Goal: Information Seeking & Learning: Learn about a topic

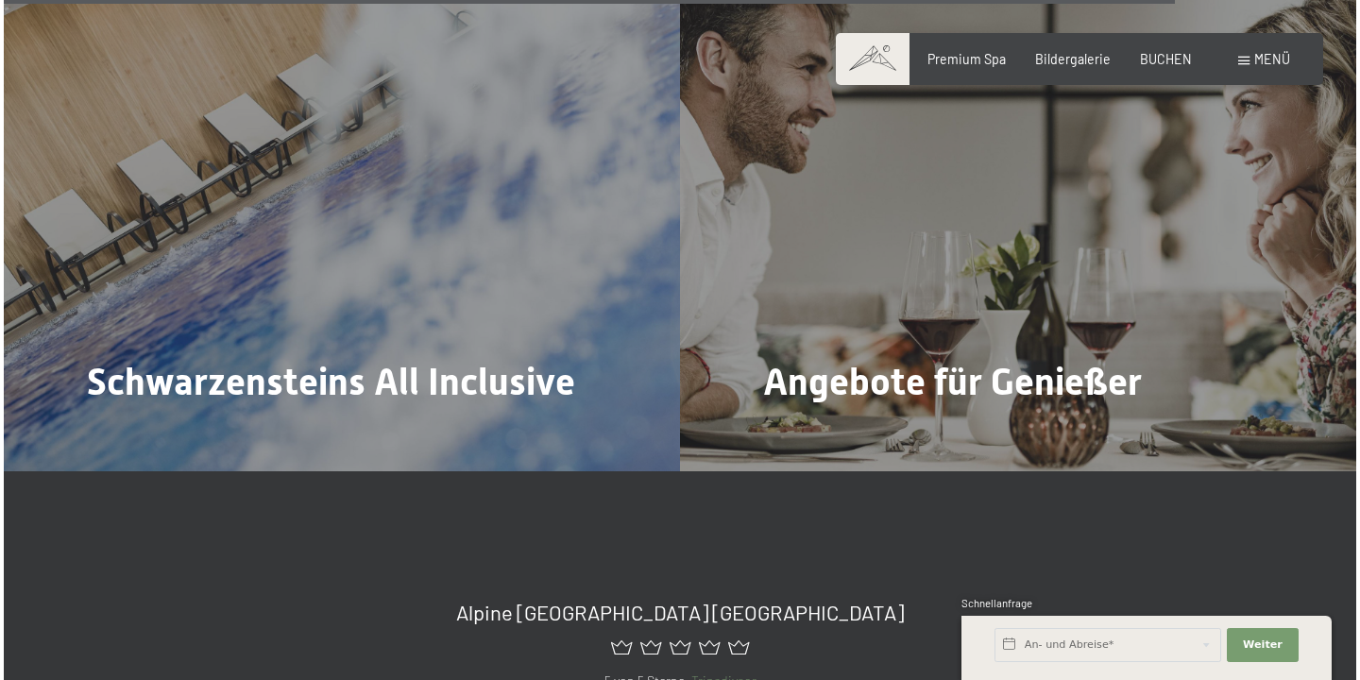
scroll to position [6698, 0]
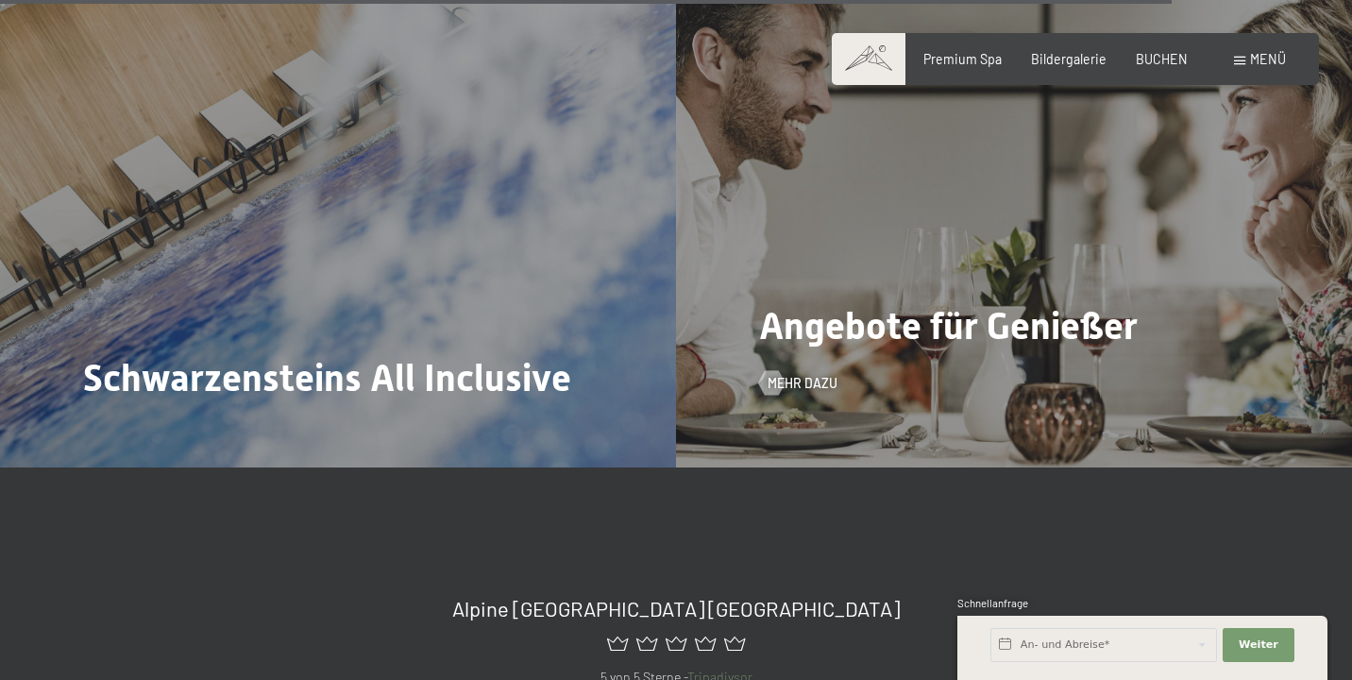
click at [832, 324] on div "Angebote für Genießer Mehr dazu" at bounding box center [1014, 213] width 676 height 507
click at [806, 374] on span "Mehr dazu" at bounding box center [821, 383] width 70 height 19
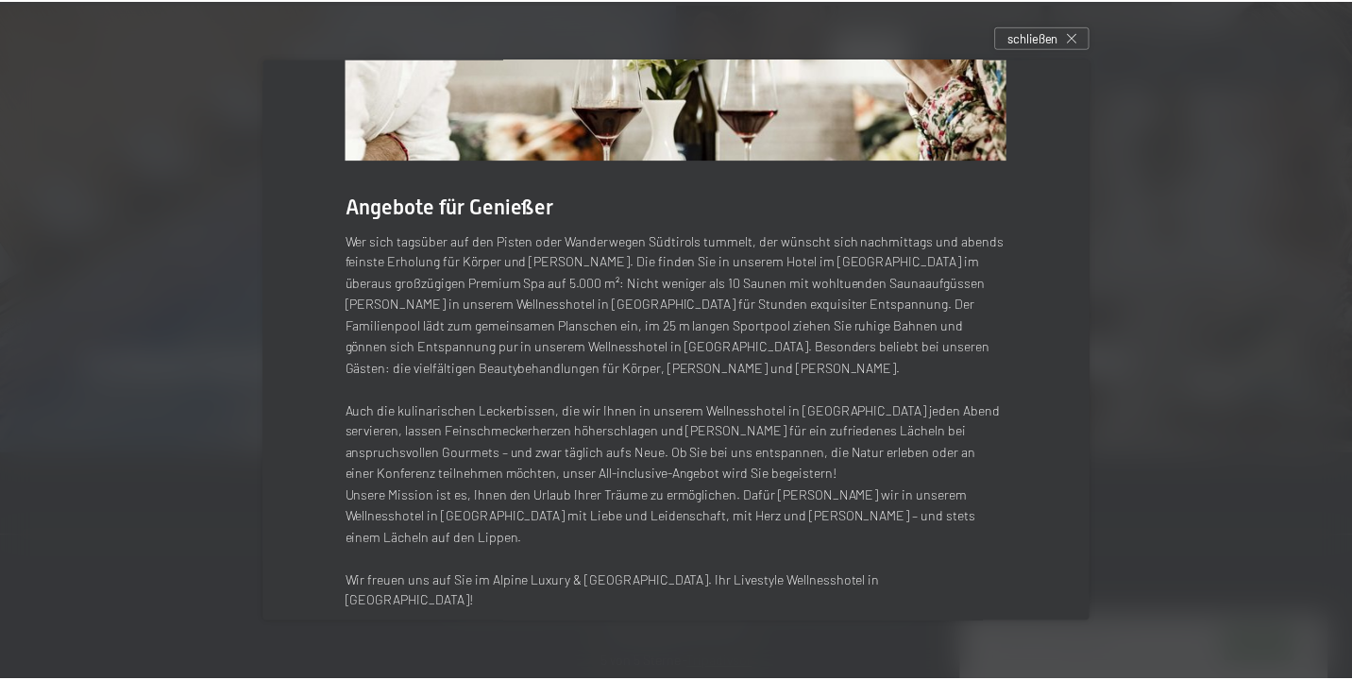
scroll to position [220, 0]
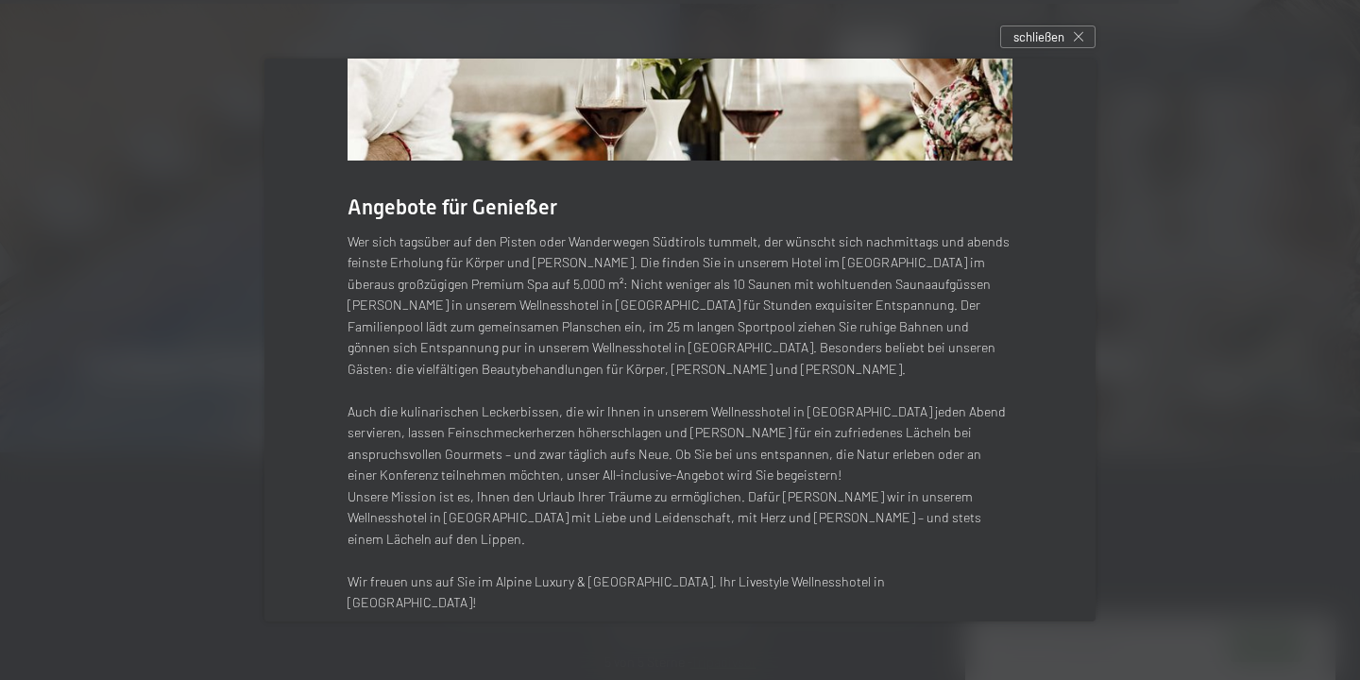
click at [312, 423] on div "Angebote für Genießer Wer sich tagsüber auf den Pisten oder Wanderwegen Südtiro…" at bounding box center [679, 266] width 831 height 854
click at [231, 414] on div at bounding box center [680, 340] width 1360 height 680
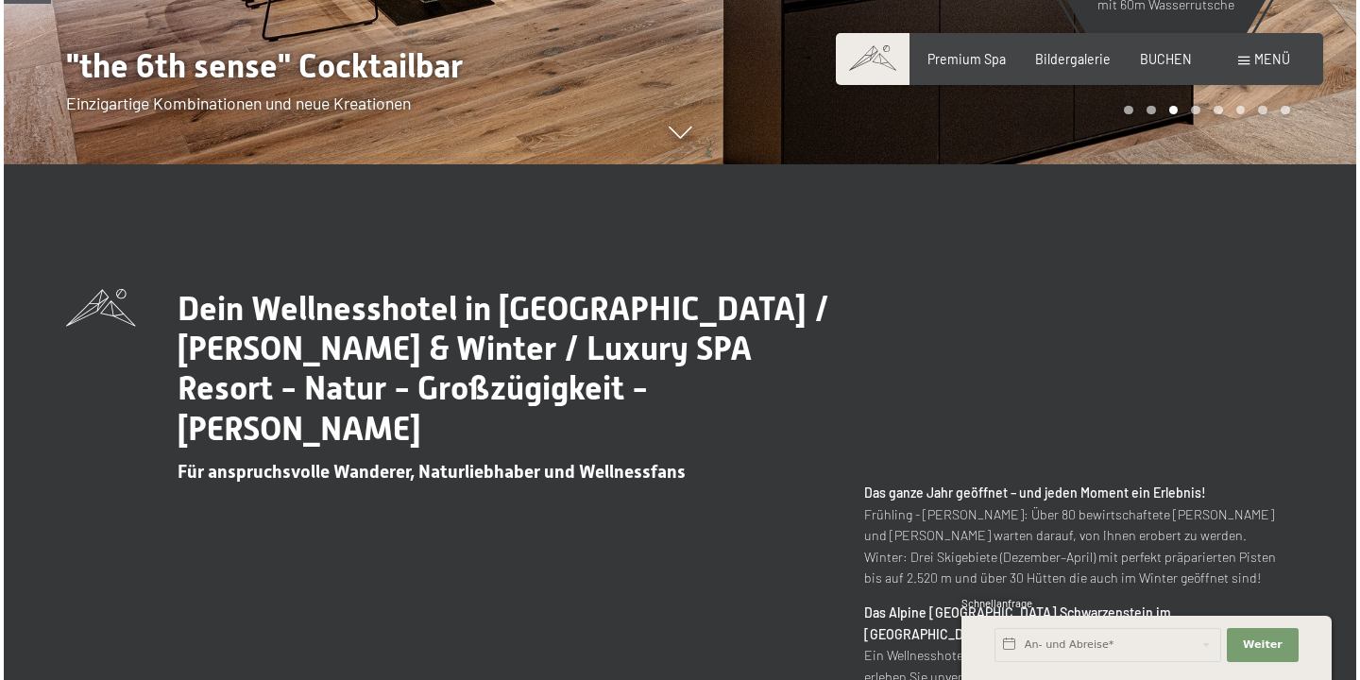
scroll to position [272, 0]
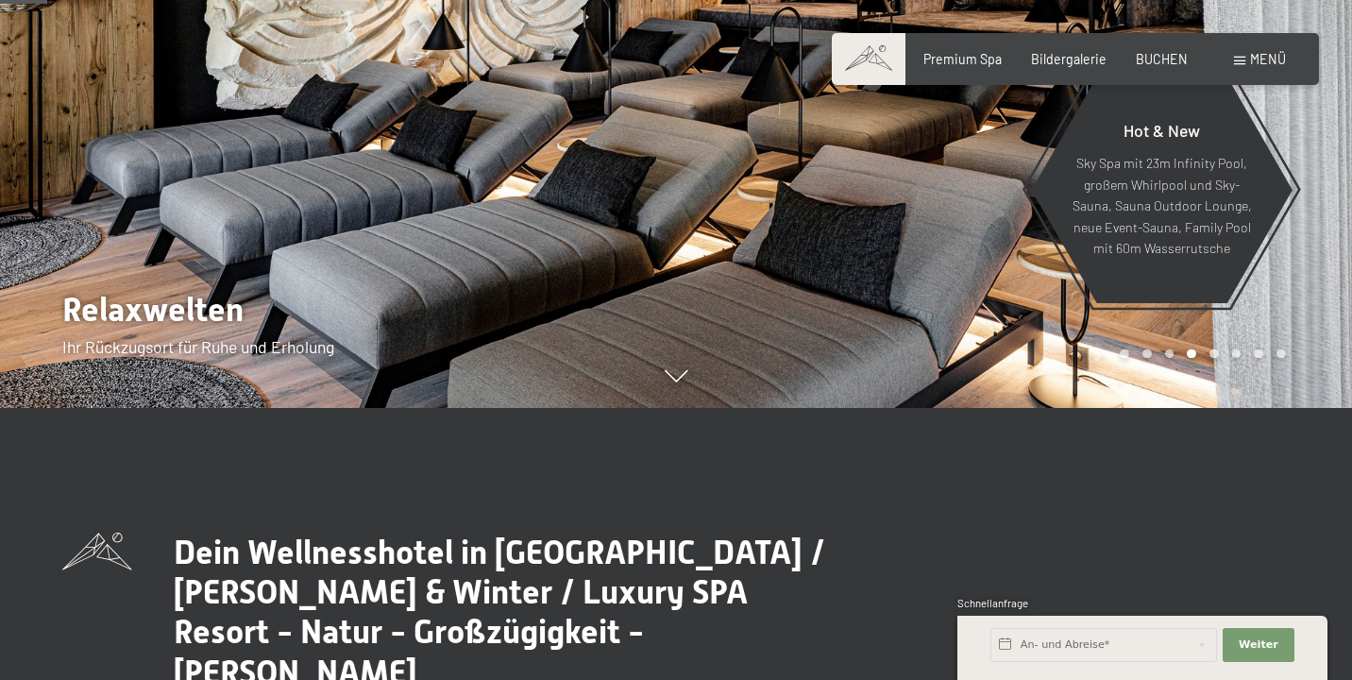
click at [1253, 56] on span "Menü" at bounding box center [1268, 59] width 36 height 16
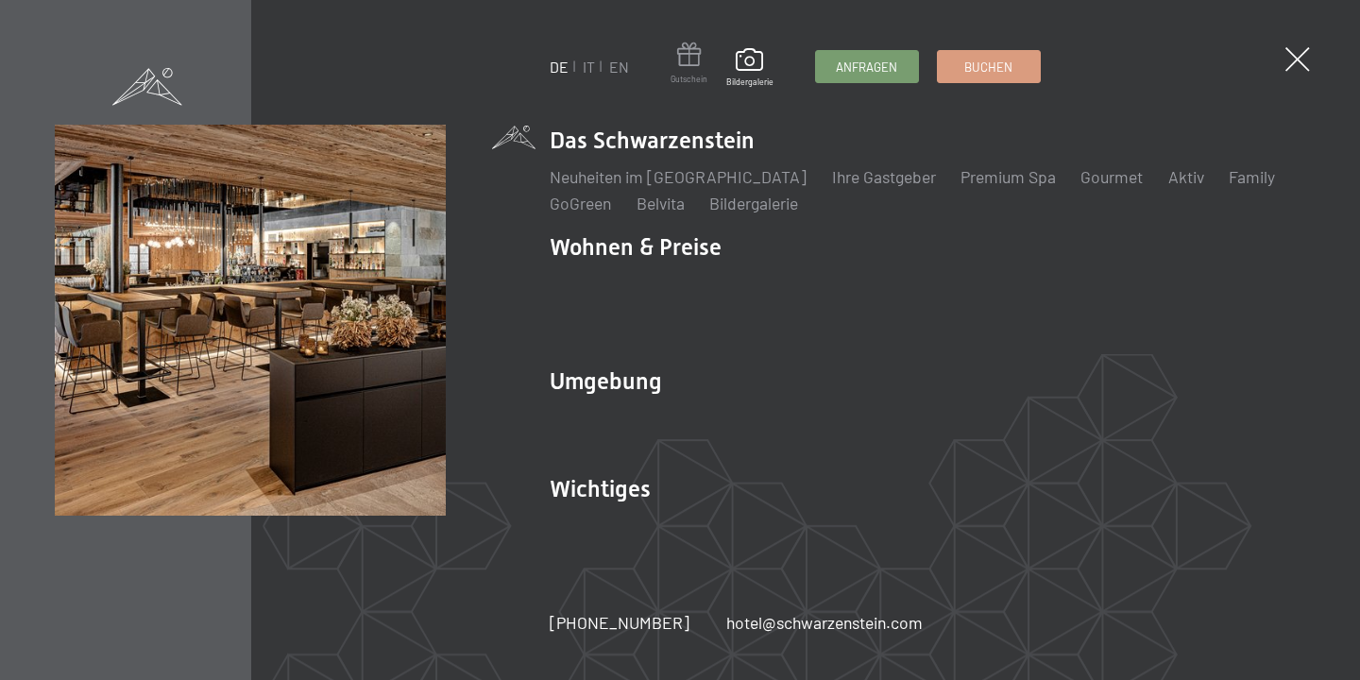
click at [693, 66] on span at bounding box center [688, 57] width 37 height 31
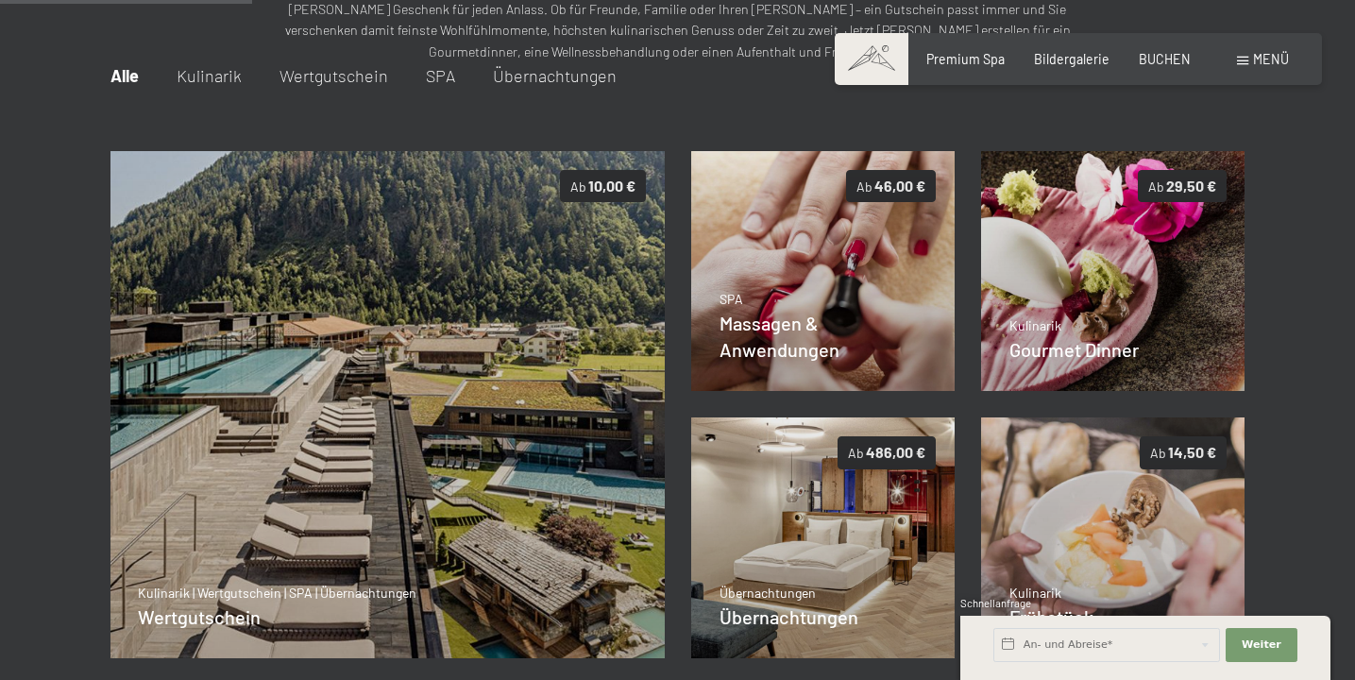
scroll to position [313, 0]
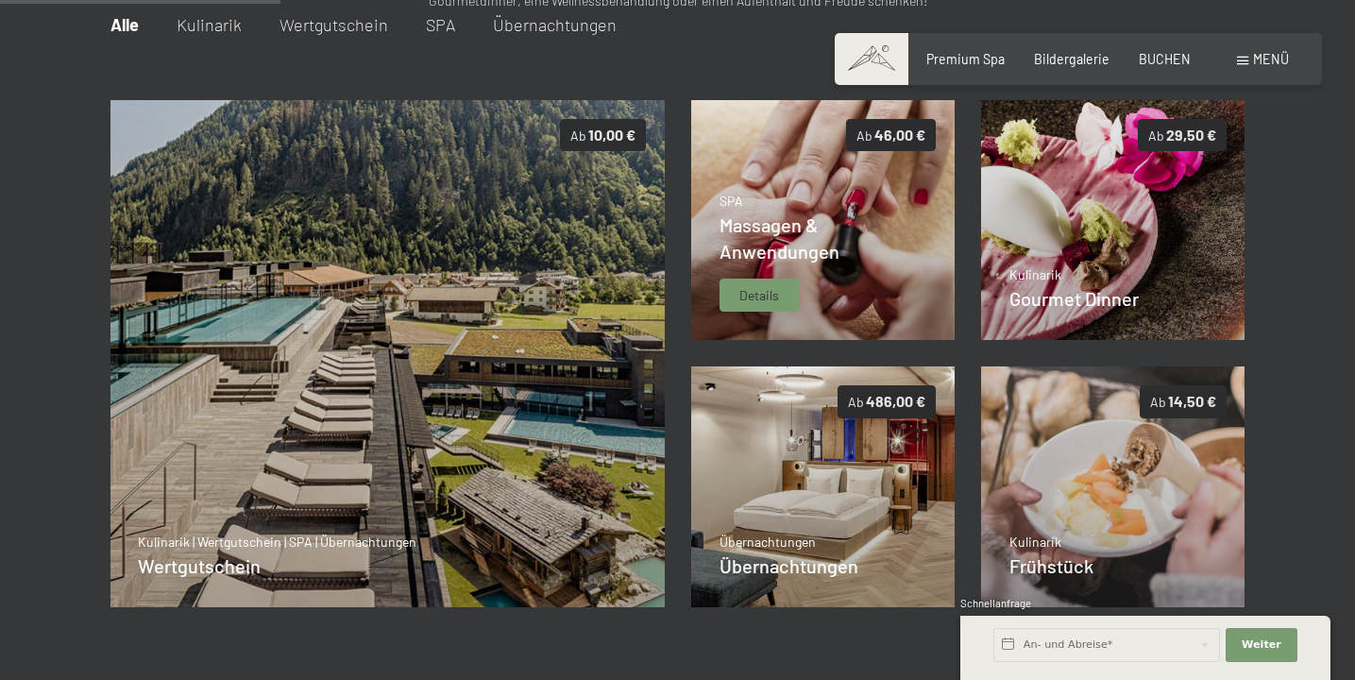
click at [800, 307] on div "SPA Massagen & Anwendungen Details" at bounding box center [823, 252] width 208 height 121
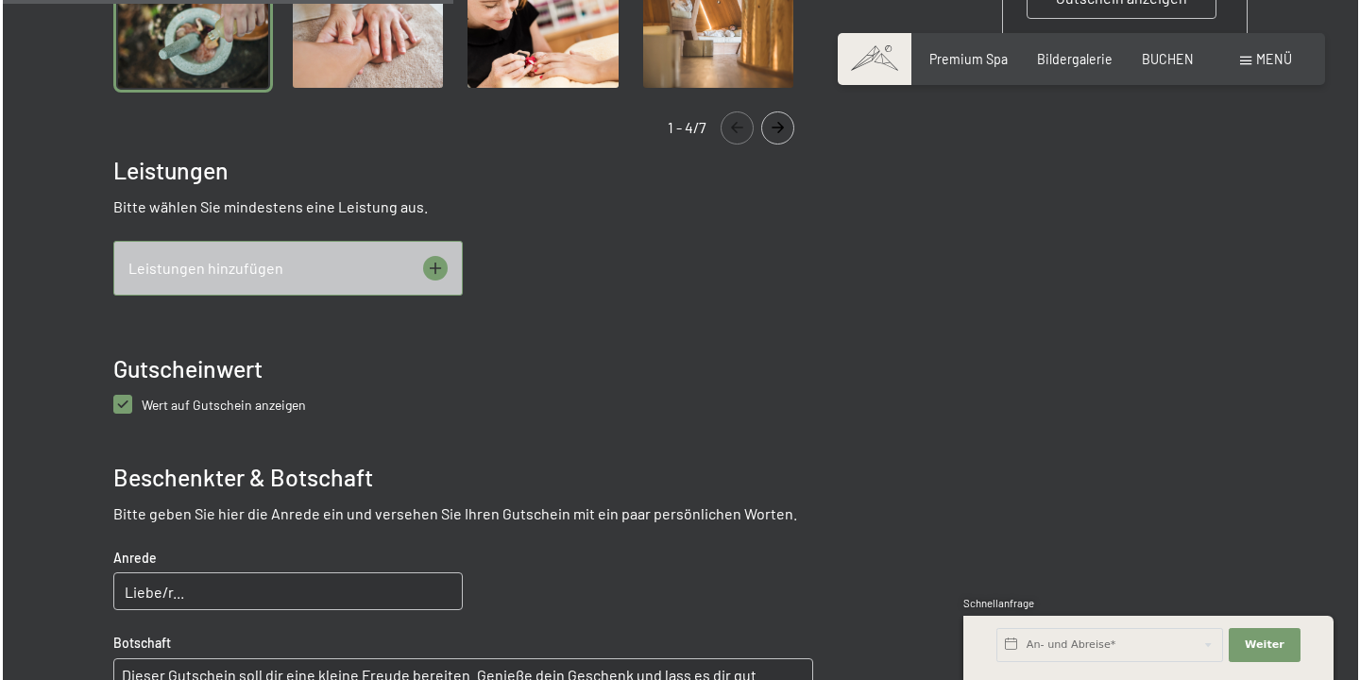
scroll to position [735, 0]
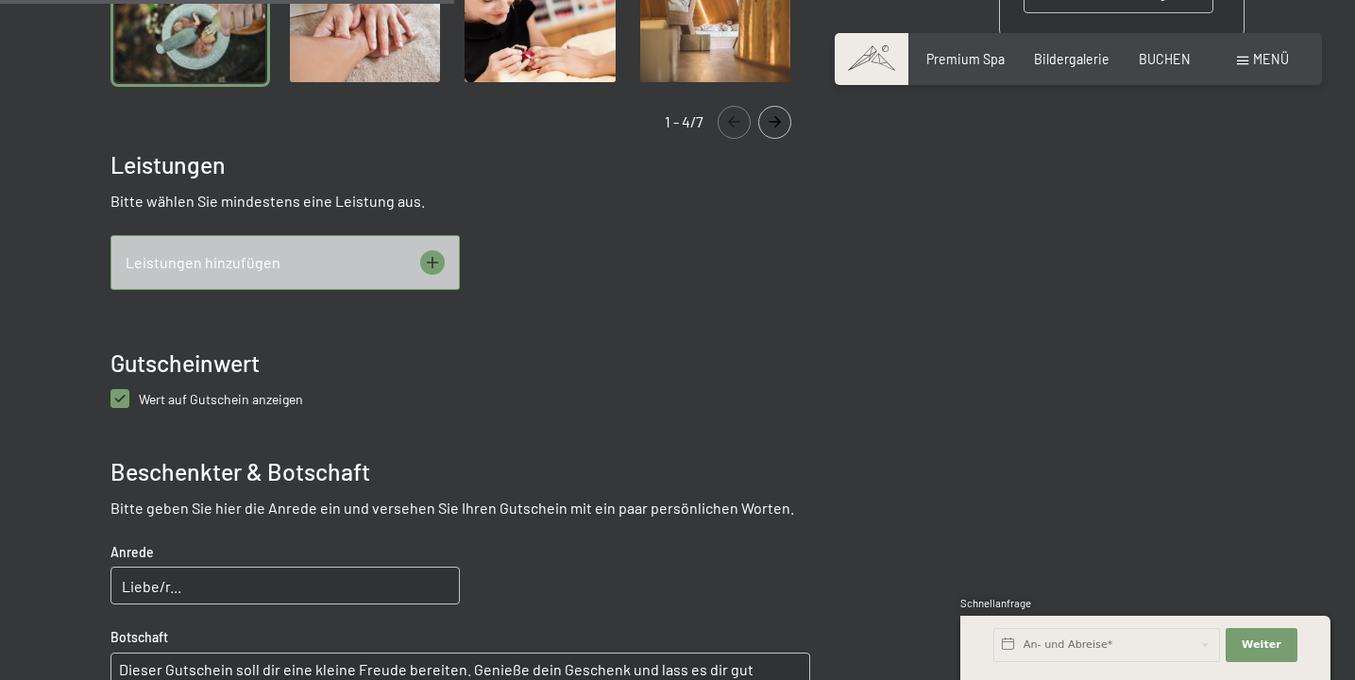
click at [257, 239] on div "Leistungen hinzufügen" at bounding box center [284, 262] width 349 height 55
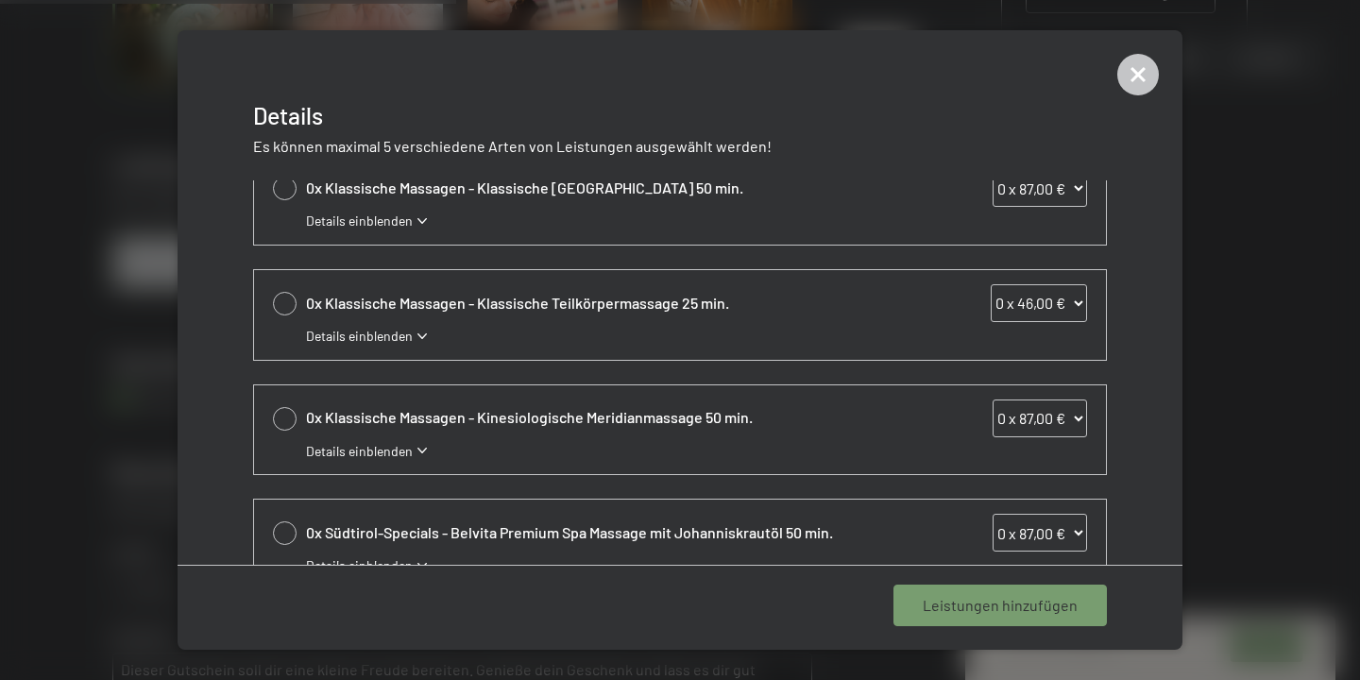
scroll to position [27, 0]
click at [376, 228] on div "0x Klassische Massagen - Klassische Ganzkörpermassage 50 min. 0 x 87,00 € 1 x 8…" at bounding box center [680, 199] width 852 height 90
click at [376, 223] on span "Details einblenden" at bounding box center [359, 220] width 107 height 19
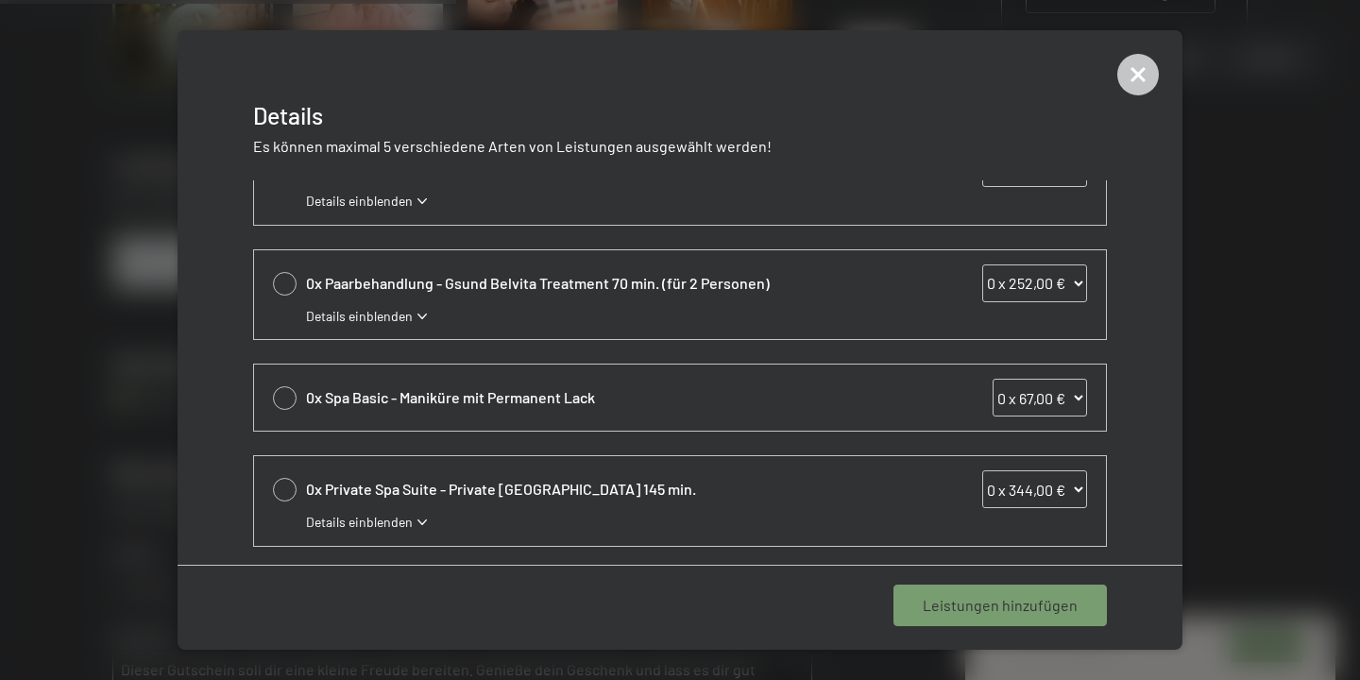
scroll to position [801, 0]
click at [347, 523] on span "Details einblenden" at bounding box center [359, 523] width 107 height 19
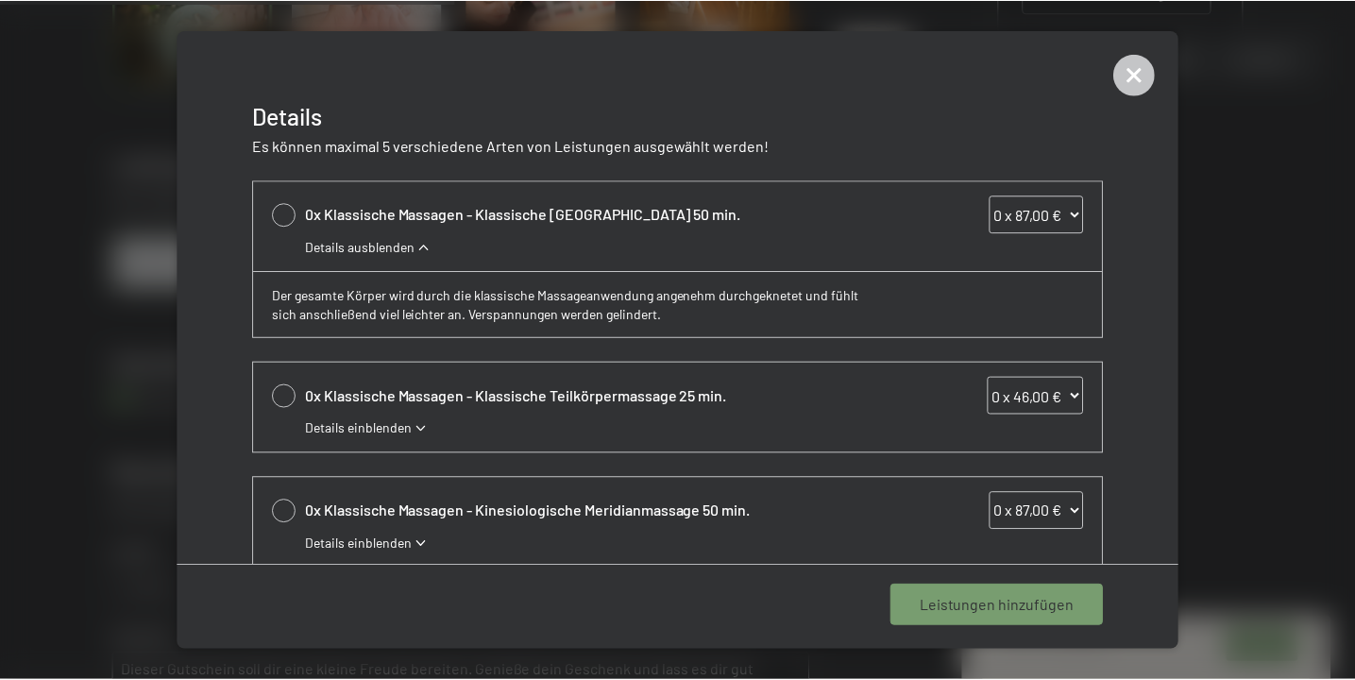
scroll to position [0, 0]
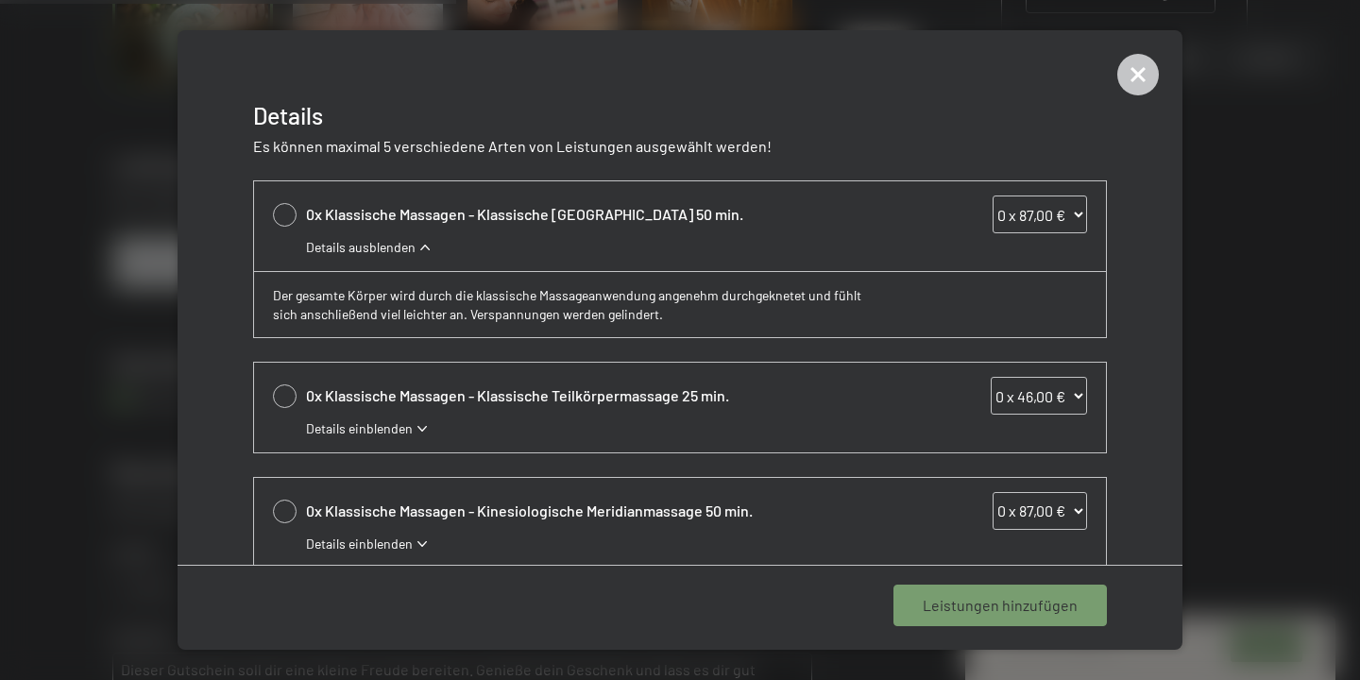
click at [375, 245] on span "Details ausblenden" at bounding box center [361, 247] width 110 height 19
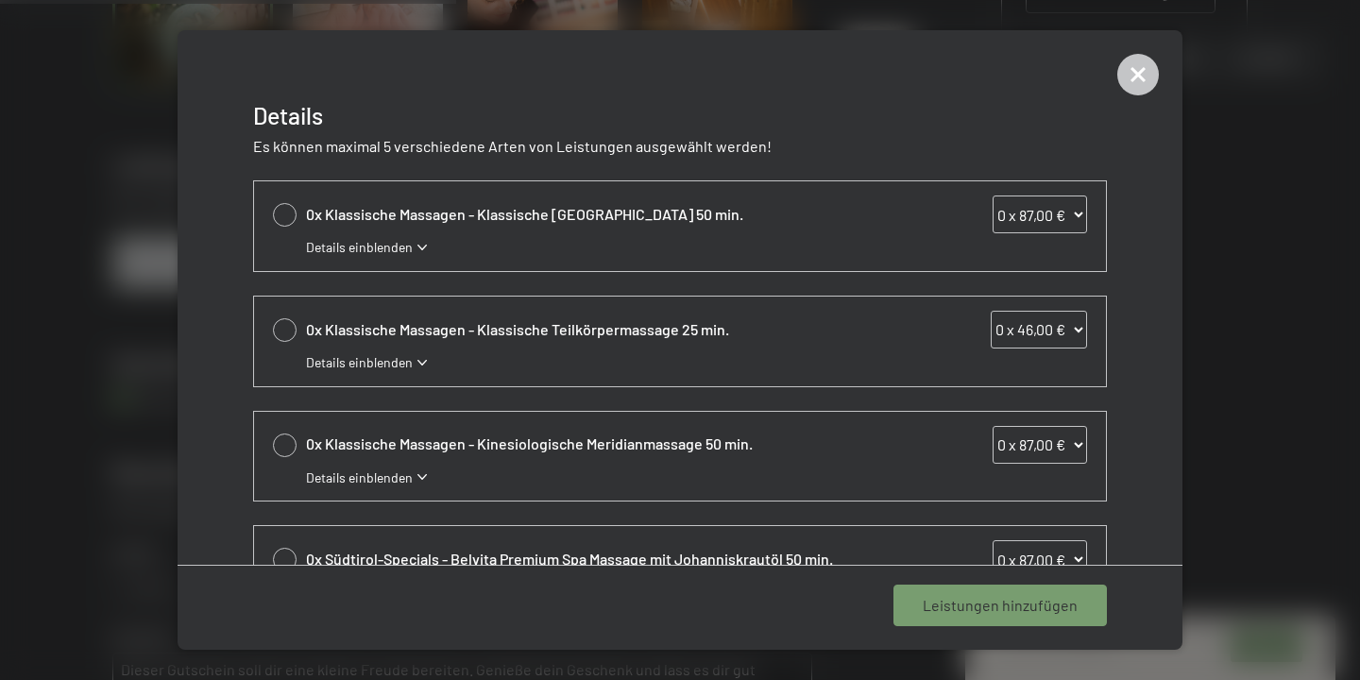
click at [375, 245] on span "Details einblenden" at bounding box center [359, 247] width 107 height 19
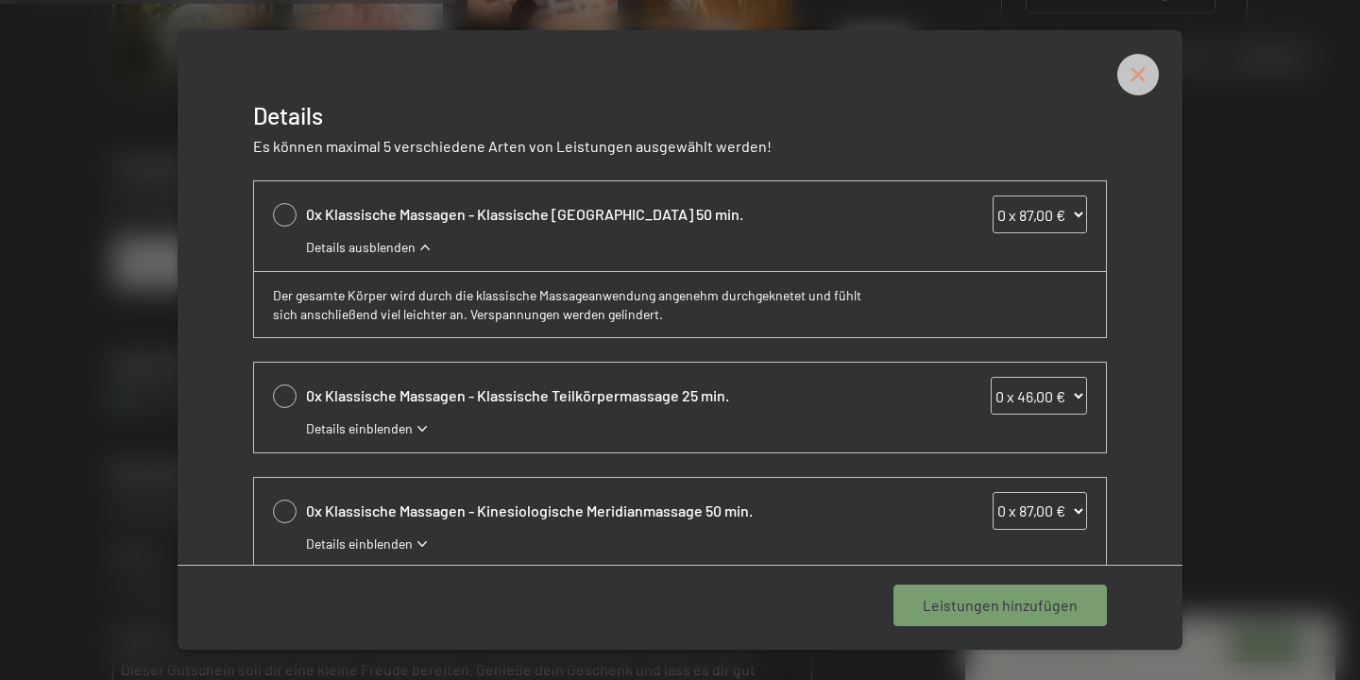
click at [1127, 65] on icon at bounding box center [1138, 75] width 42 height 42
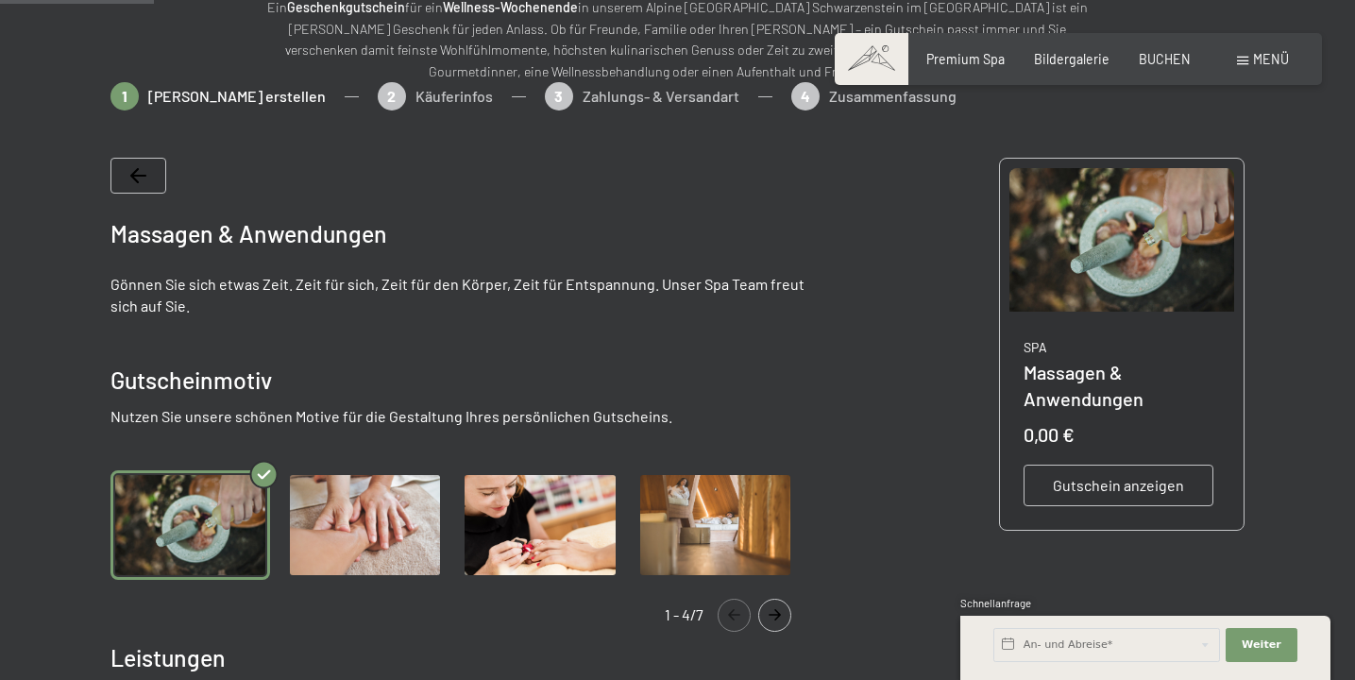
scroll to position [276, 0]
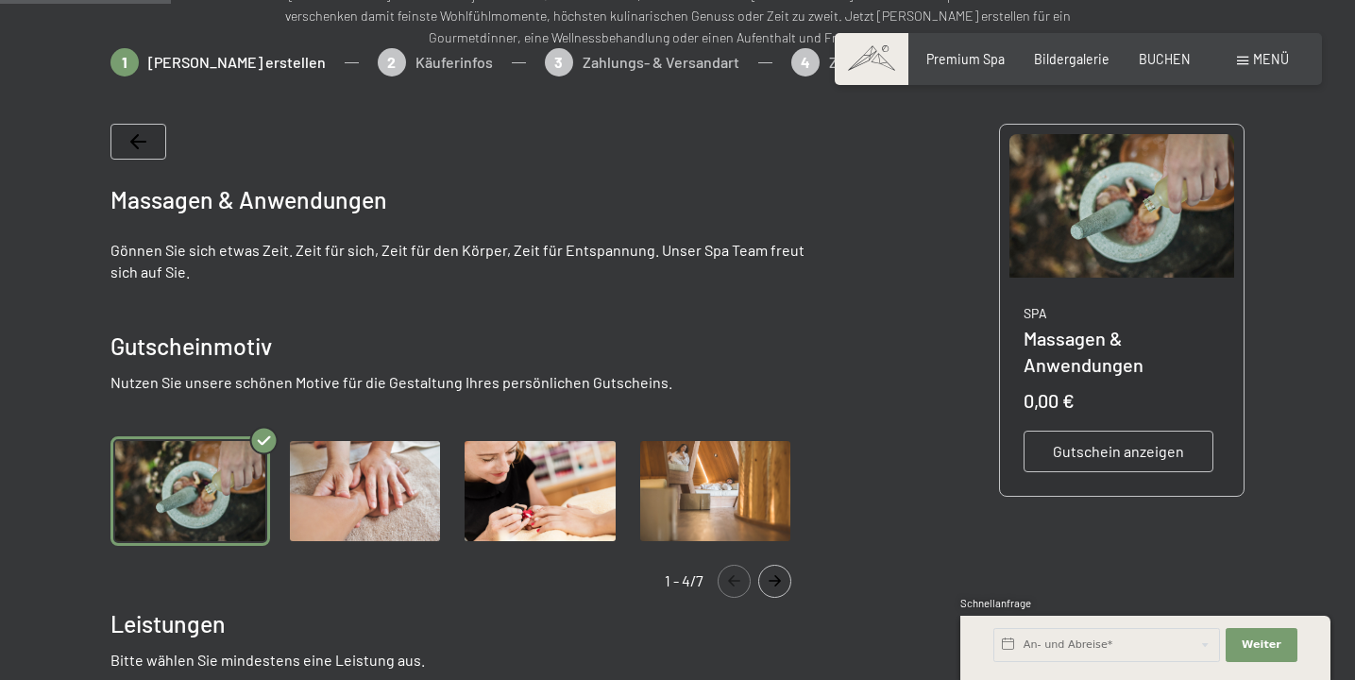
click at [591, 505] on img "Gallery" at bounding box center [540, 491] width 160 height 110
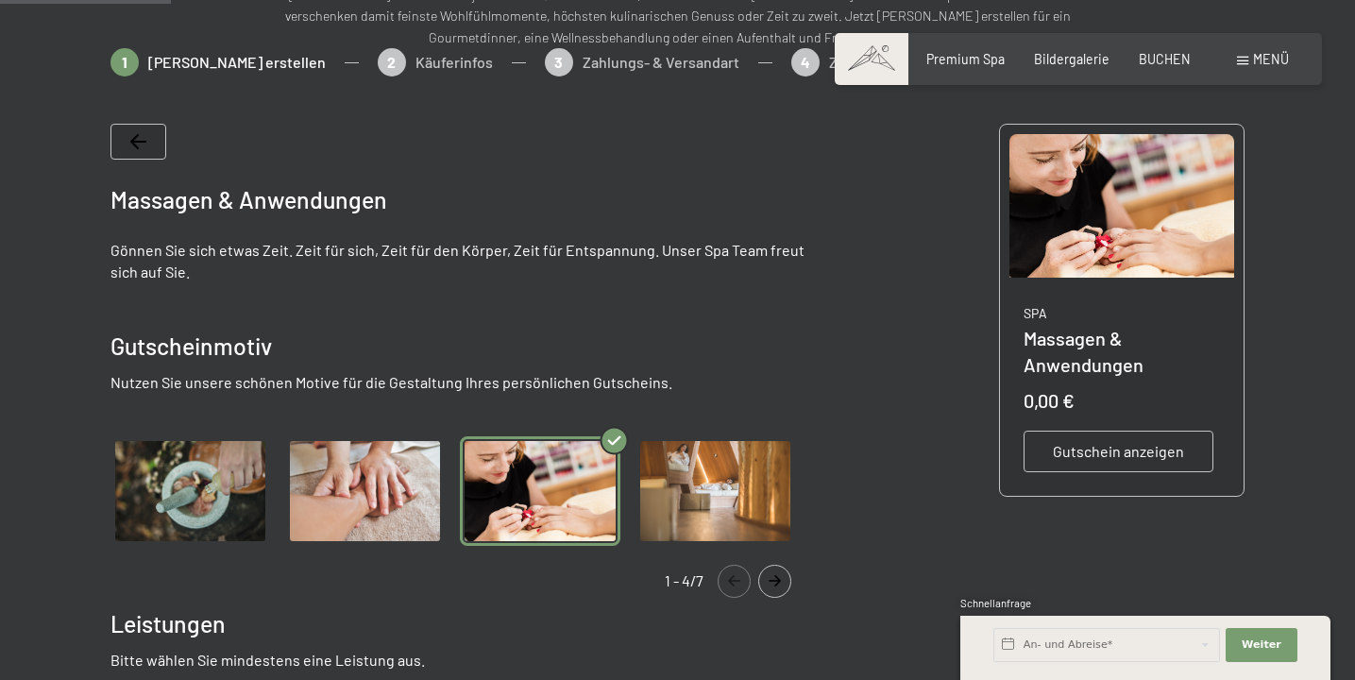
click at [741, 502] on img "Gallery" at bounding box center [715, 491] width 160 height 110
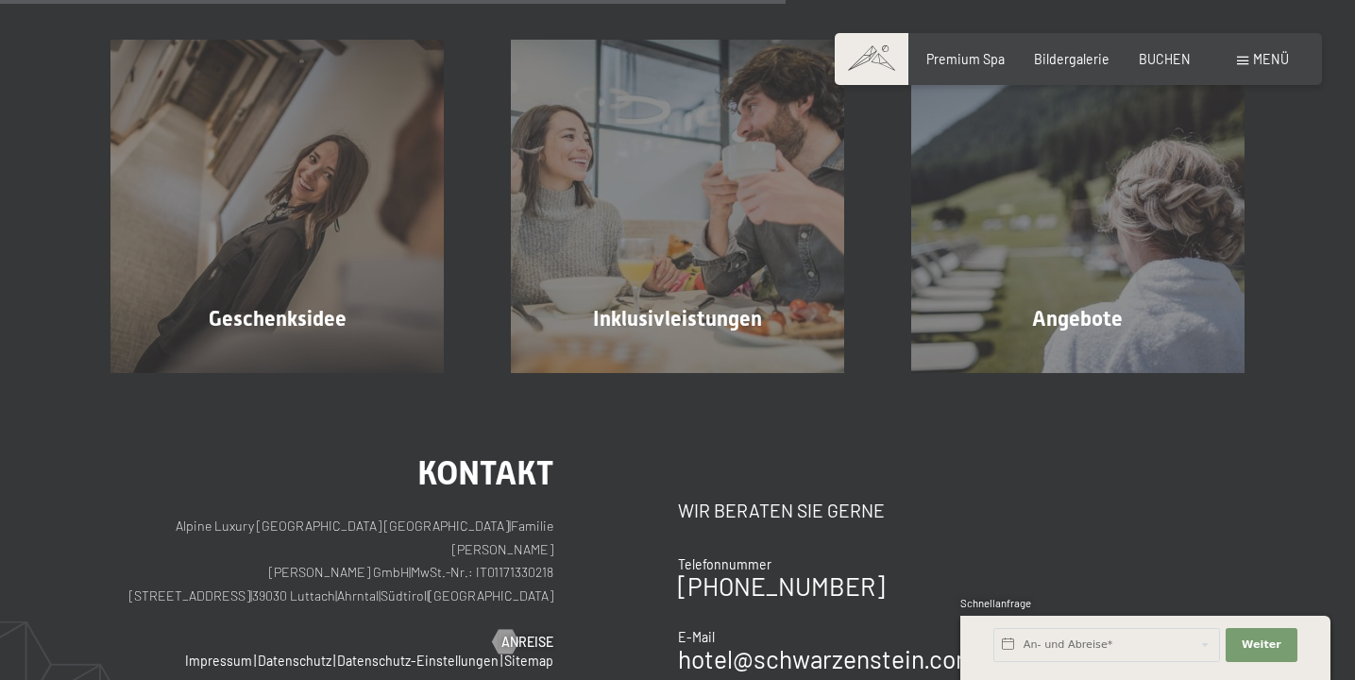
scroll to position [1833, 0]
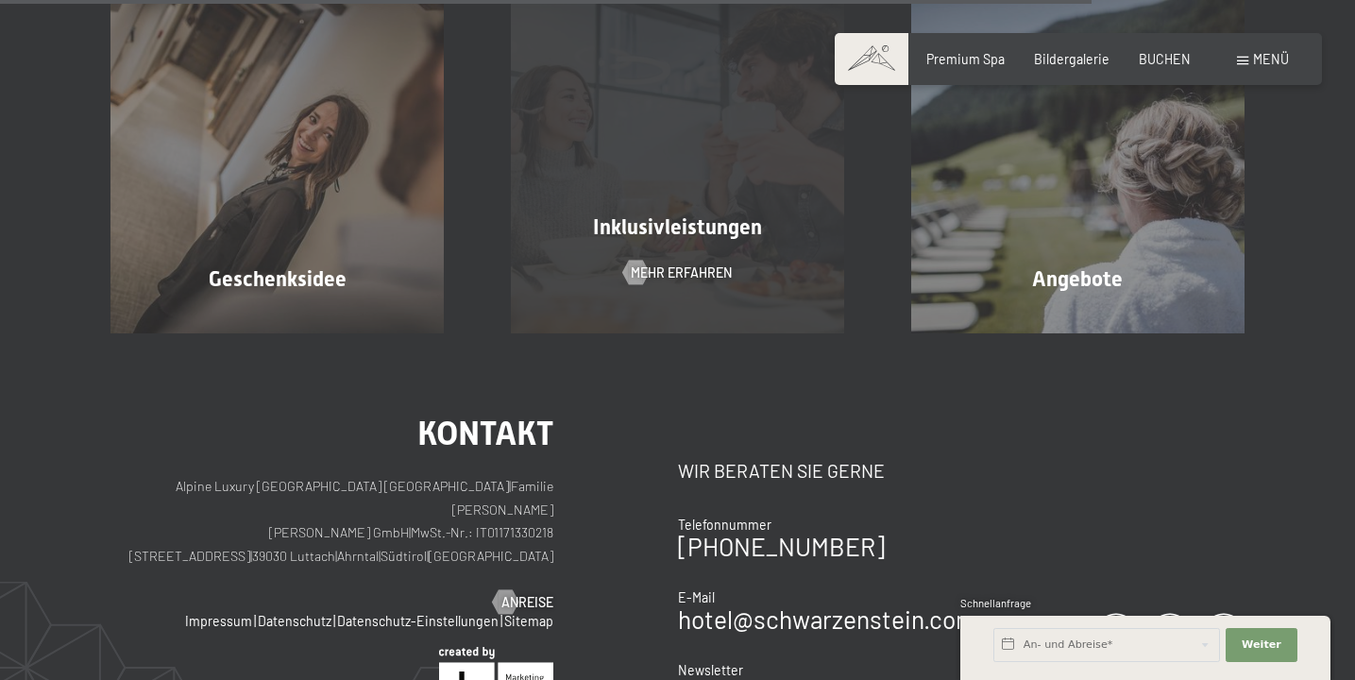
click at [684, 197] on div "Inklusivleistungen Mehr erfahren" at bounding box center [678, 166] width 400 height 333
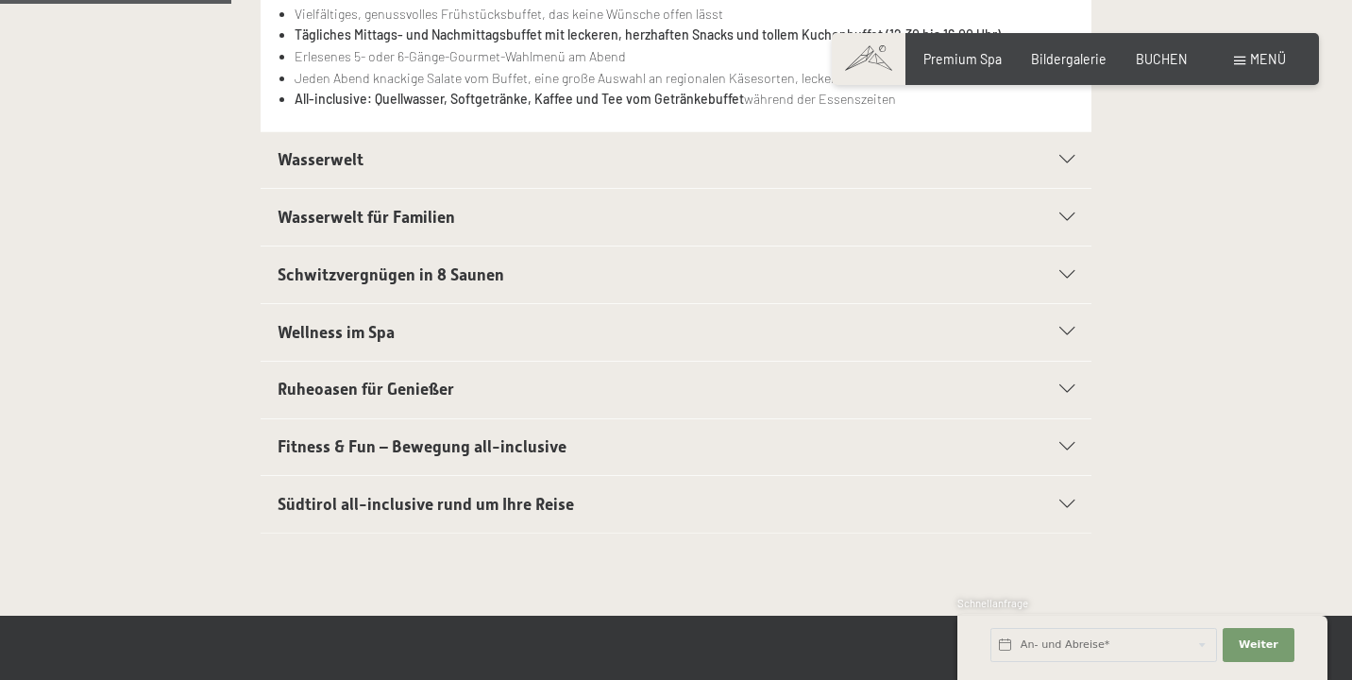
scroll to position [591, 0]
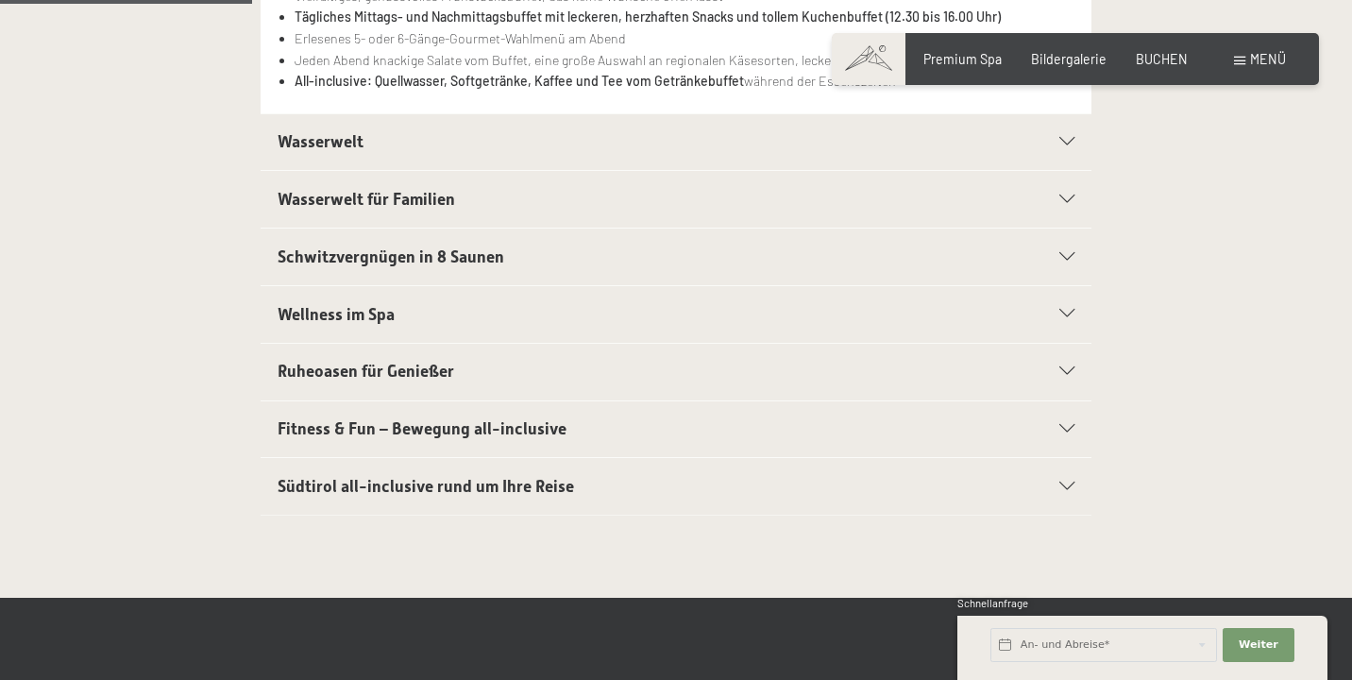
click at [326, 133] on span "Wasserwelt" at bounding box center [321, 141] width 86 height 19
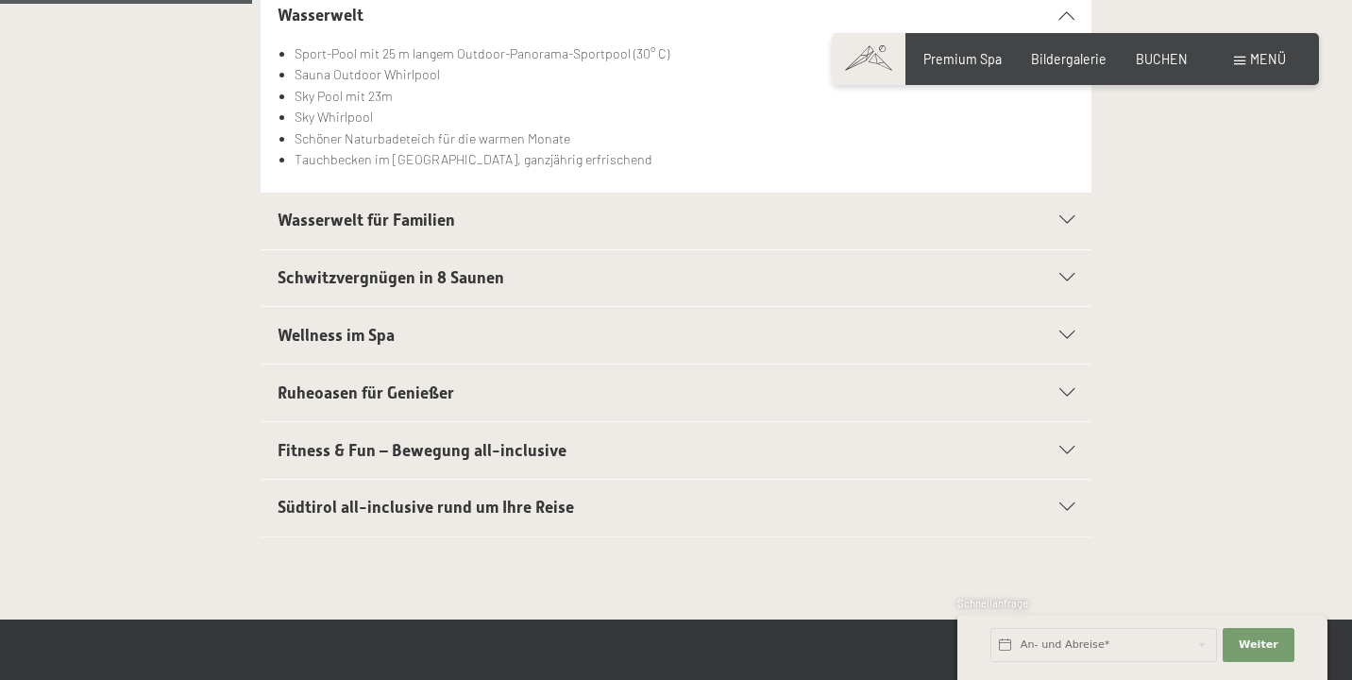
click at [371, 216] on span "Wasserwelt für Familien" at bounding box center [366, 220] width 177 height 19
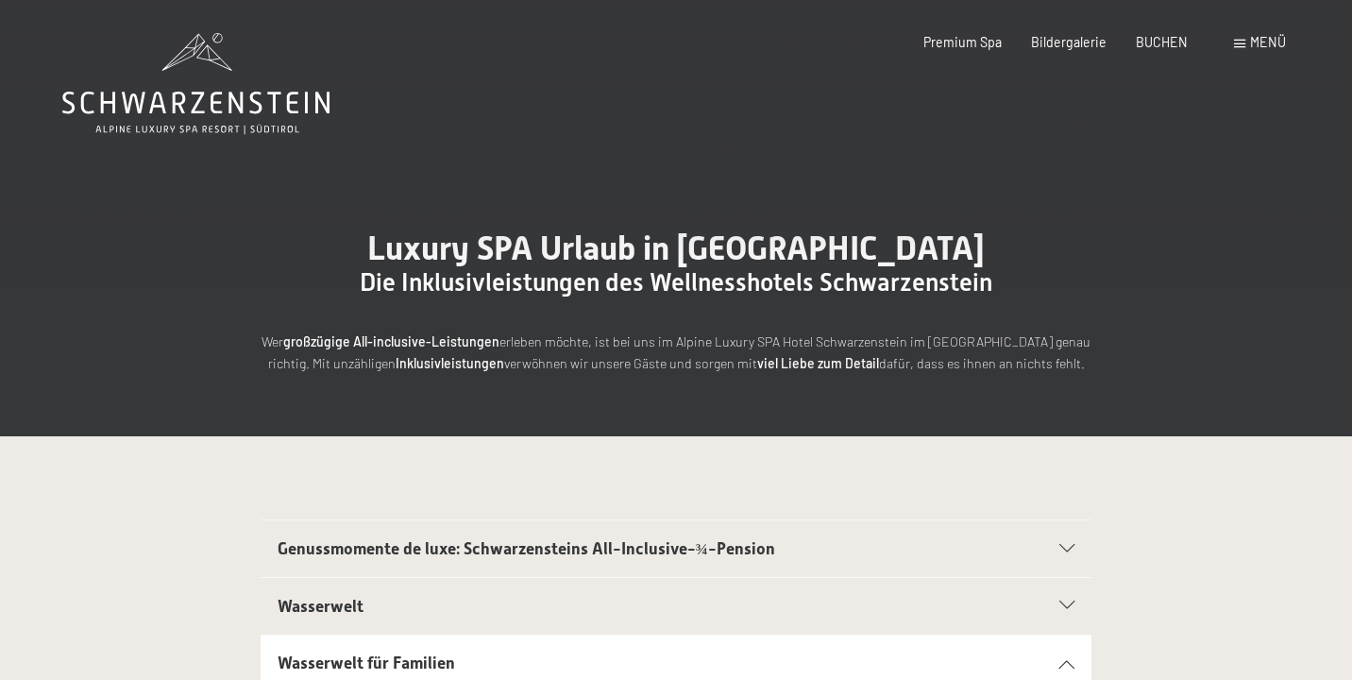
scroll to position [0, 0]
click at [221, 100] on icon at bounding box center [195, 83] width 267 height 101
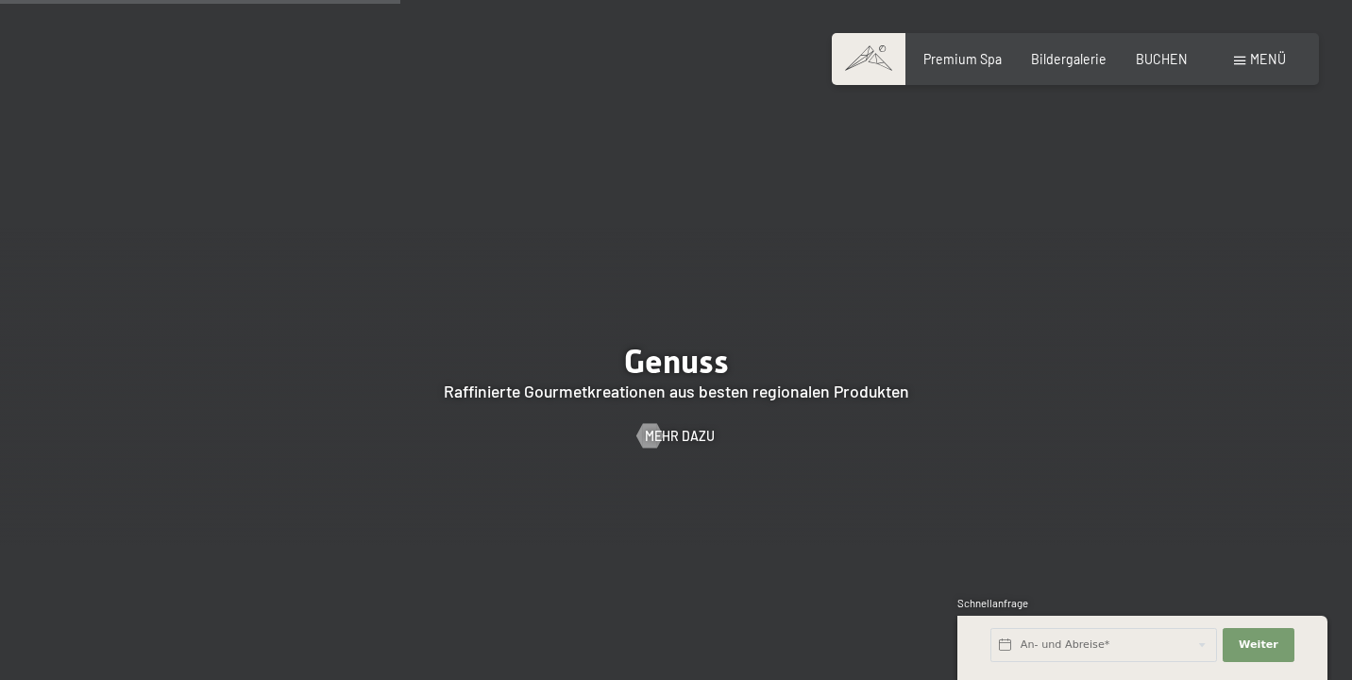
scroll to position [2608, 0]
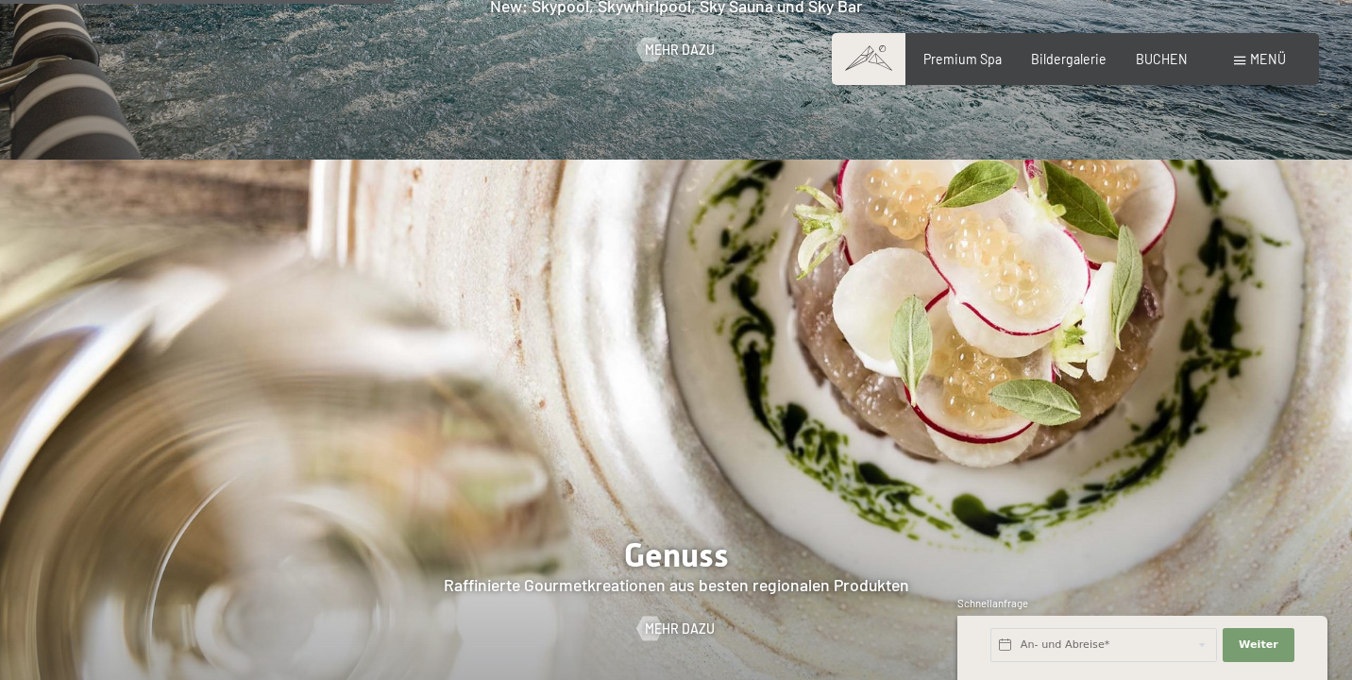
click at [406, 458] on div at bounding box center [676, 449] width 1352 height 579
click at [627, 490] on div at bounding box center [676, 449] width 1352 height 579
click at [664, 572] on div at bounding box center [676, 449] width 1352 height 579
click at [667, 619] on span "Mehr dazu" at bounding box center [699, 628] width 70 height 19
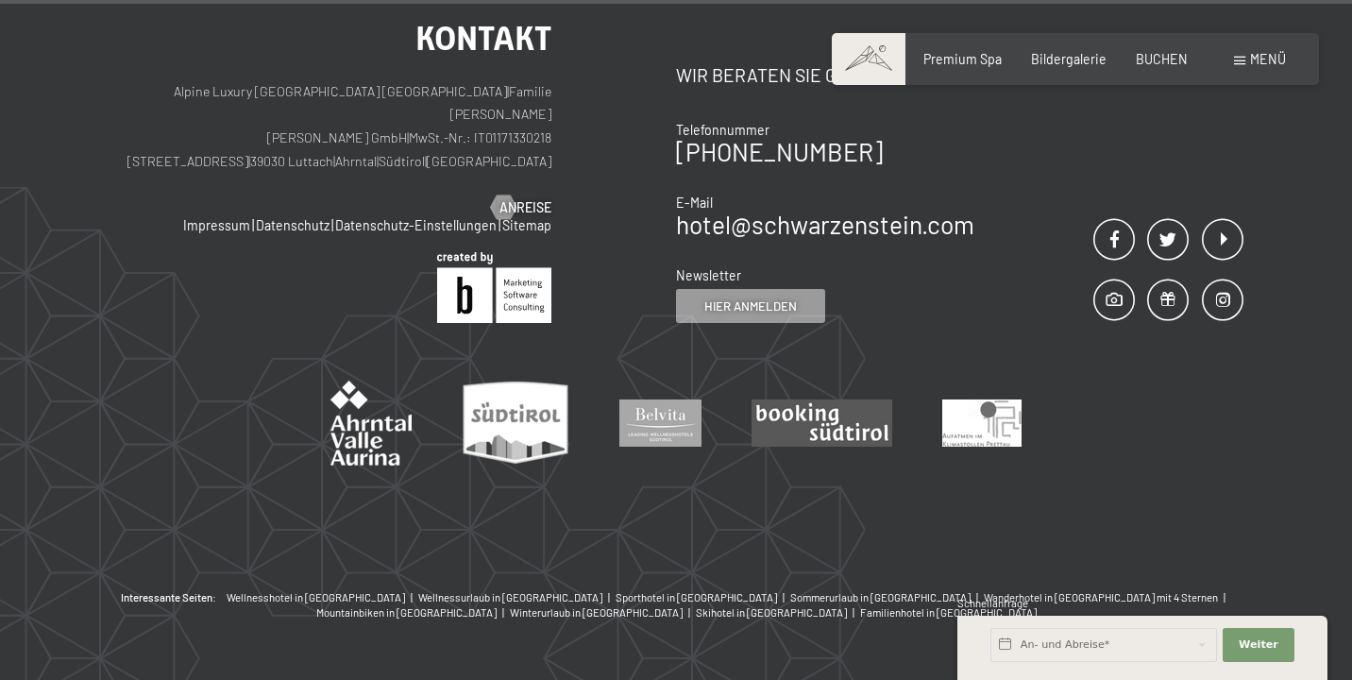
scroll to position [6109, 0]
